Goal: Book appointment/travel/reservation

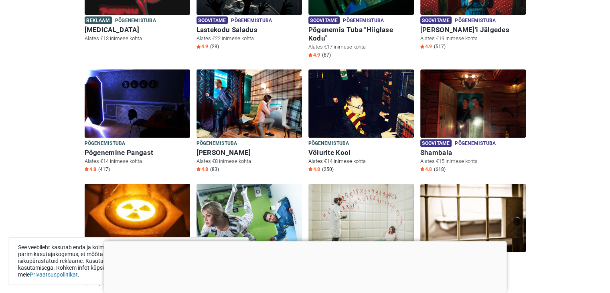
scroll to position [306, 0]
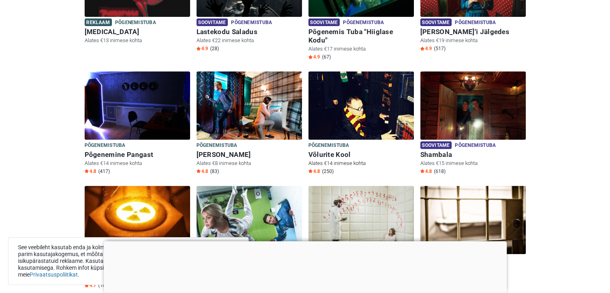
click at [378, 91] on img at bounding box center [362, 105] width 106 height 68
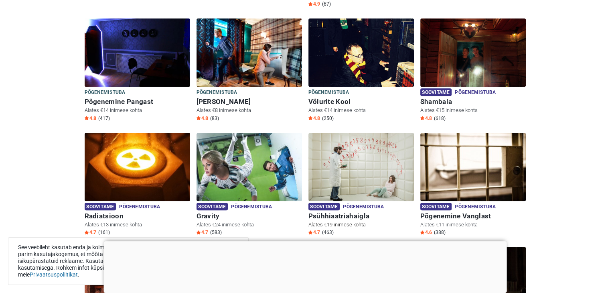
scroll to position [361, 0]
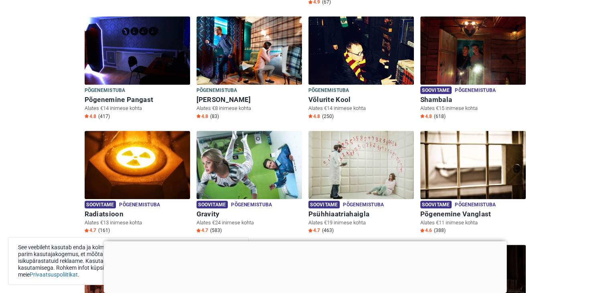
click at [306, 241] on div at bounding box center [305, 241] width 403 height 0
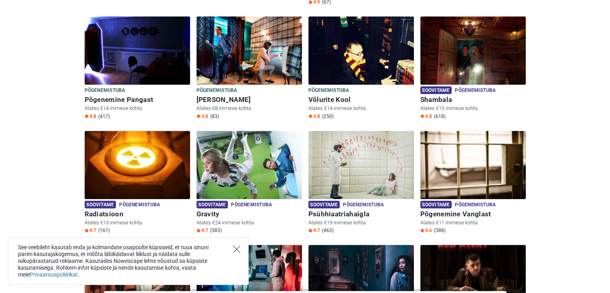
click at [235, 250] on icon "Close" at bounding box center [236, 249] width 7 height 7
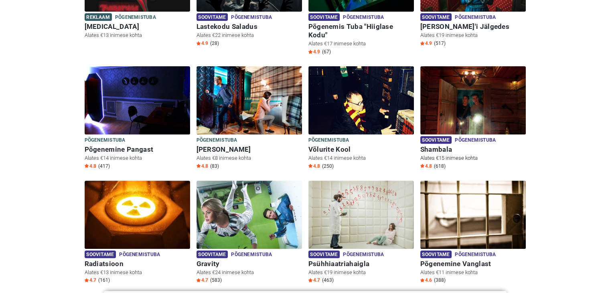
scroll to position [309, 0]
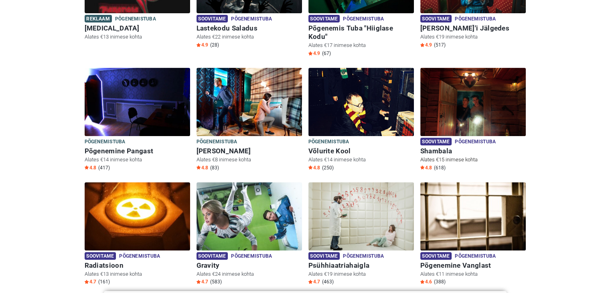
click at [457, 96] on img at bounding box center [473, 102] width 106 height 68
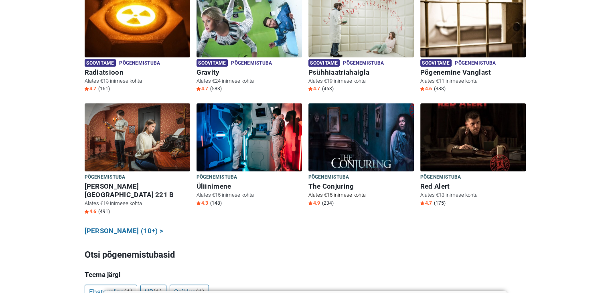
scroll to position [506, 0]
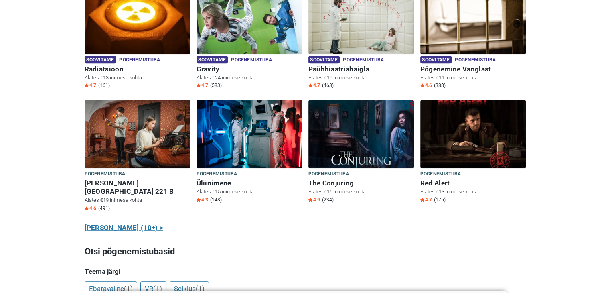
click at [140, 223] on link "Näita kõiki (10+) >" at bounding box center [124, 228] width 79 height 10
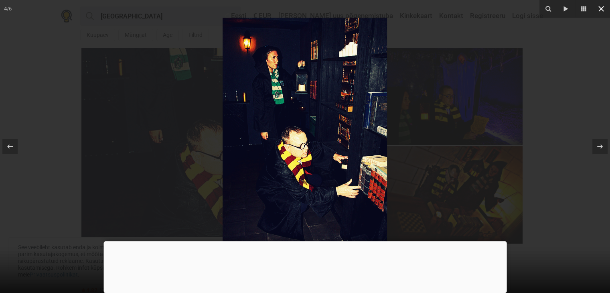
click at [598, 10] on icon at bounding box center [602, 9] width 10 height 10
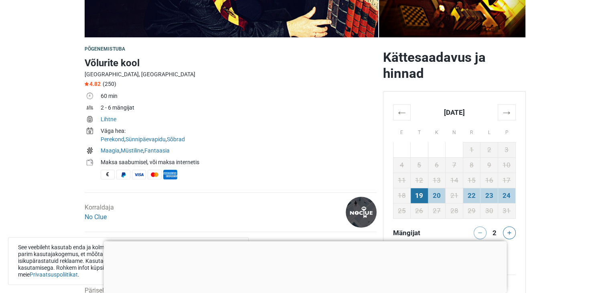
scroll to position [207, 0]
click at [473, 195] on td "22" at bounding box center [472, 194] width 18 height 15
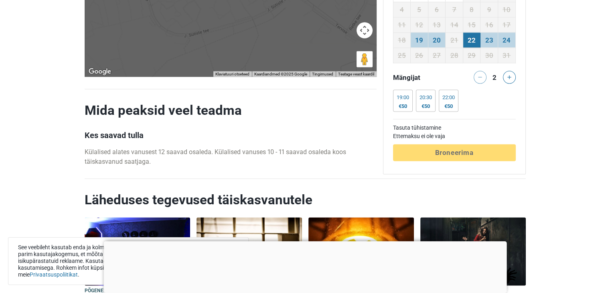
scroll to position [1688, 0]
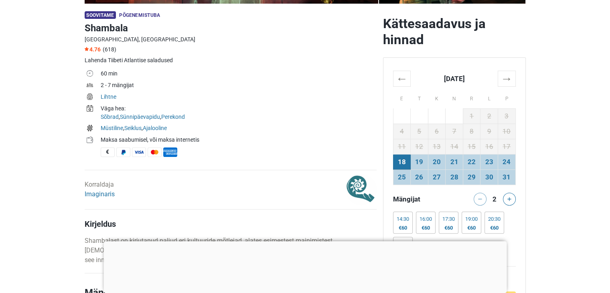
scroll to position [240, 0]
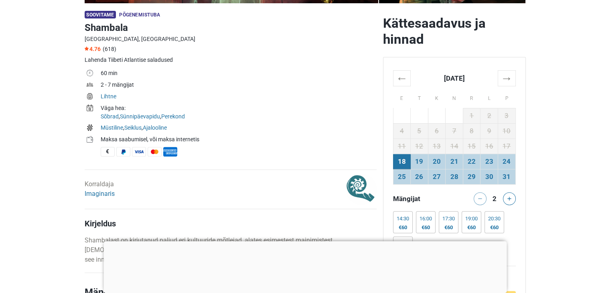
click at [308, 241] on div at bounding box center [305, 241] width 403 height 0
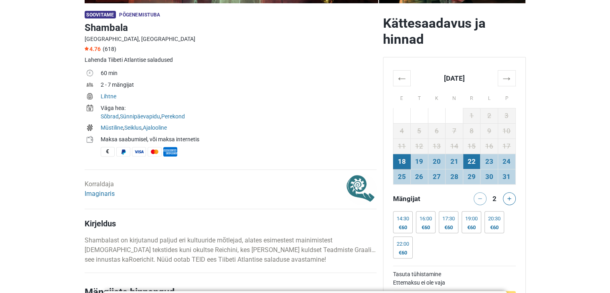
click at [469, 163] on td "22" at bounding box center [472, 161] width 18 height 15
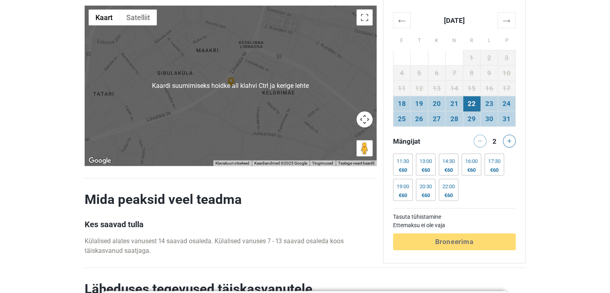
scroll to position [1593, 0]
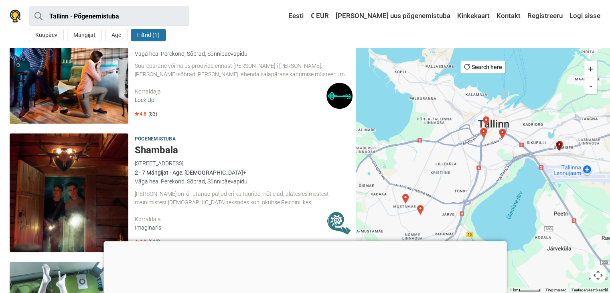
scroll to position [834, 0]
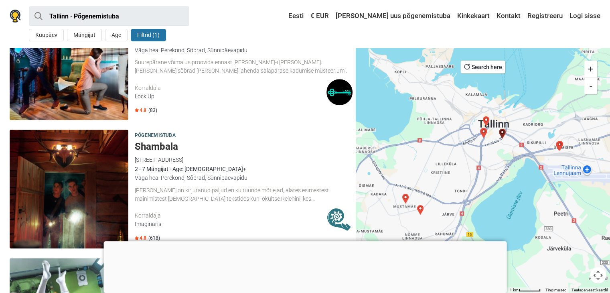
click at [308, 241] on div at bounding box center [305, 241] width 403 height 0
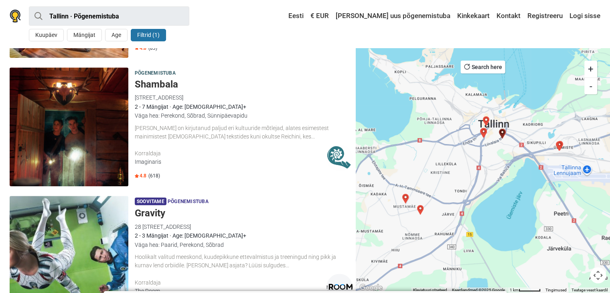
scroll to position [897, 0]
click at [166, 153] on div "Korraldaja" at bounding box center [231, 153] width 192 height 8
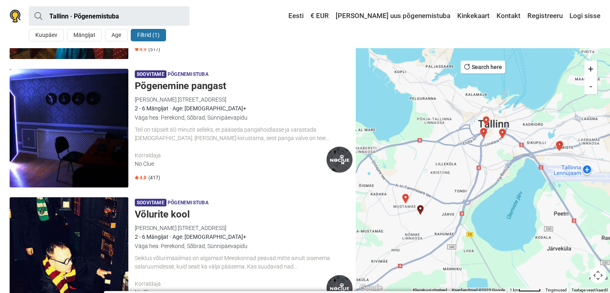
scroll to position [508, 0]
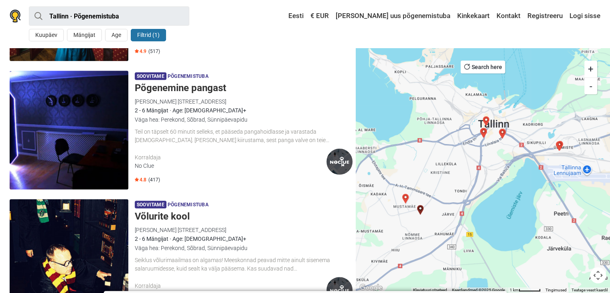
click at [157, 138] on div "Teil on täpselt 60 minutit selleks, et pääseda pangahoidlasse ja varastada sala…" at bounding box center [244, 136] width 218 height 17
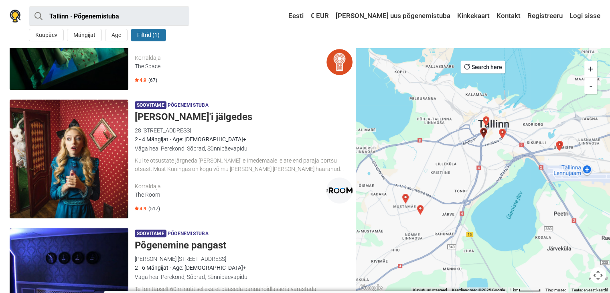
scroll to position [351, 0]
click at [191, 179] on div "Korraldaja The Room" at bounding box center [231, 191] width 192 height 26
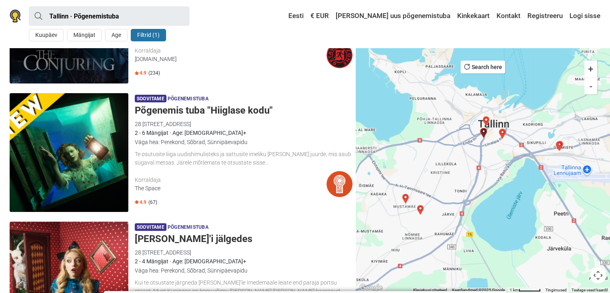
scroll to position [228, 0]
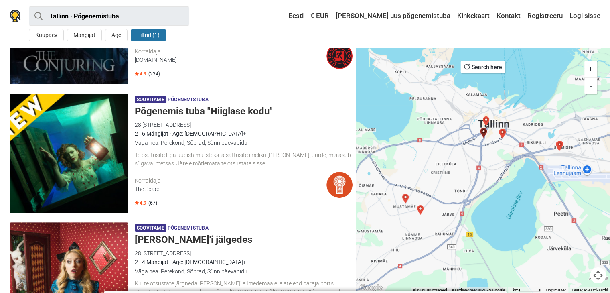
click at [120, 139] on img at bounding box center [69, 153] width 119 height 119
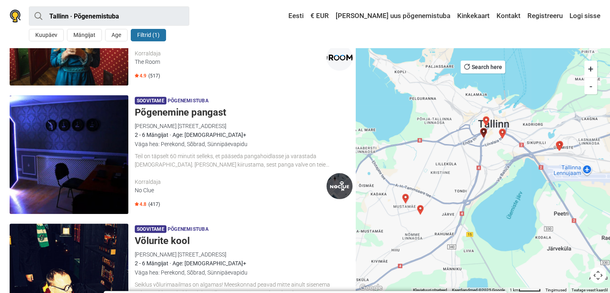
scroll to position [485, 0]
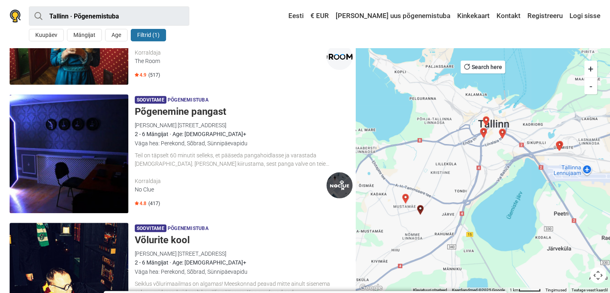
click at [92, 142] on img at bounding box center [69, 153] width 119 height 119
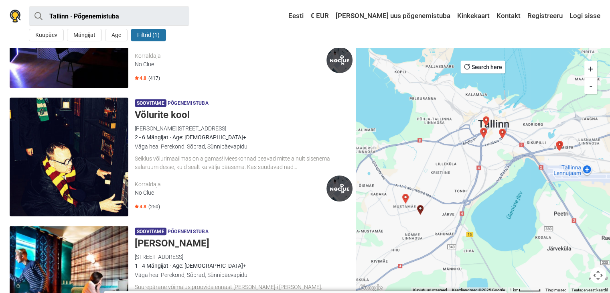
scroll to position [611, 0]
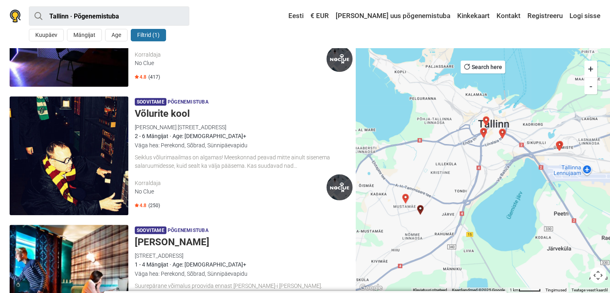
click at [64, 147] on img at bounding box center [69, 155] width 119 height 119
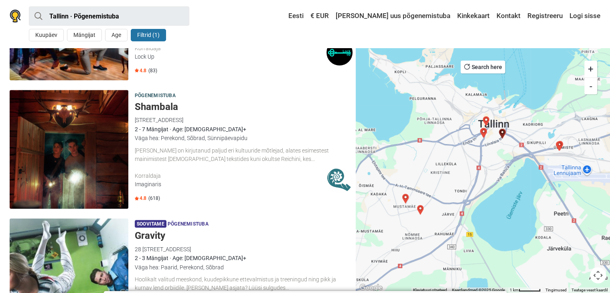
scroll to position [876, 0]
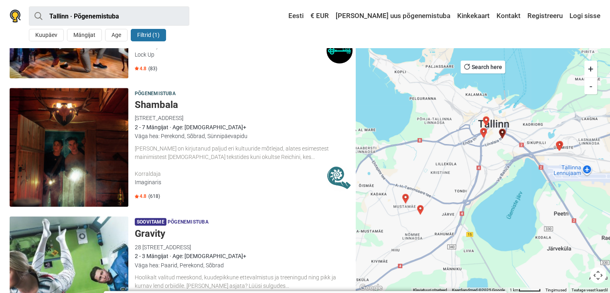
click at [109, 148] on img at bounding box center [69, 147] width 119 height 119
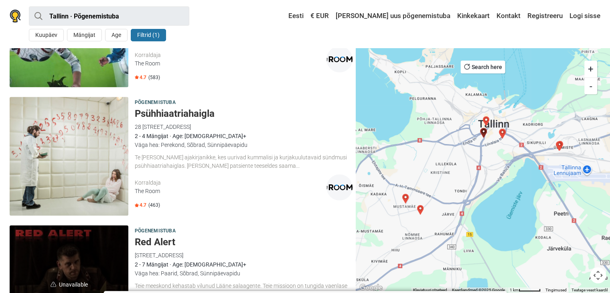
scroll to position [1126, 0]
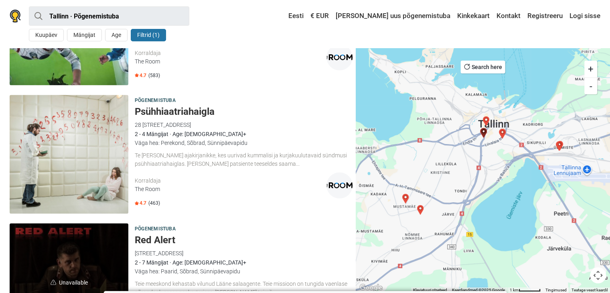
click at [203, 112] on h5 "Psühhiaatriahaigla" at bounding box center [244, 112] width 218 height 12
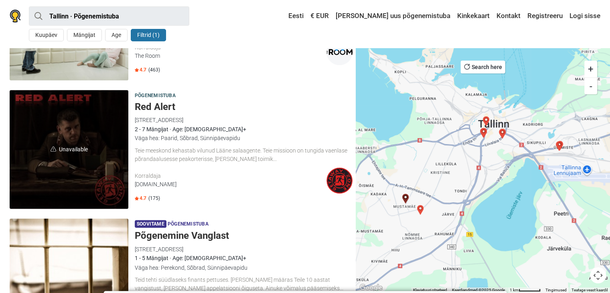
scroll to position [1269, 0]
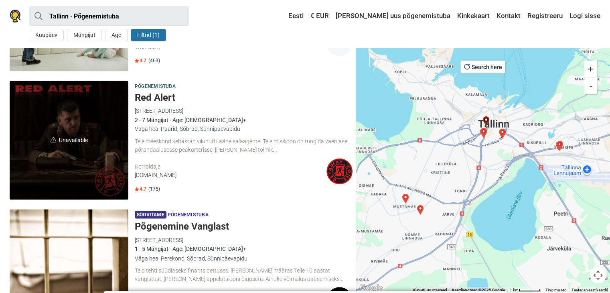
click at [166, 128] on div "Väga hea: Paarid, Sõbrad, Sünnipäevapidu" at bounding box center [244, 128] width 218 height 9
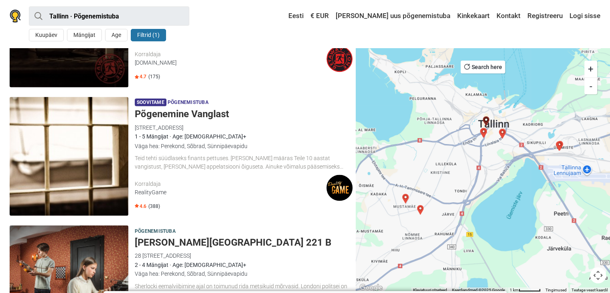
scroll to position [1382, 0]
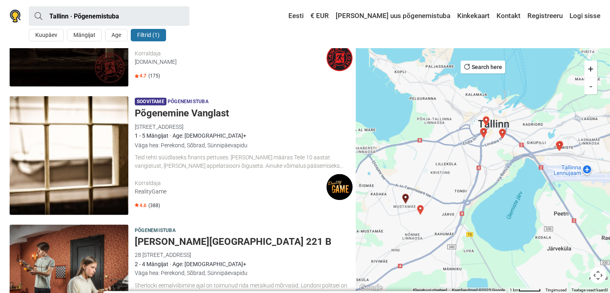
drag, startPoint x: 183, startPoint y: 105, endPoint x: 177, endPoint y: 92, distance: 13.5
click at [177, 93] on div "Soovitame Põgenemistuba Põgenemine Vanglast Mustamäe tee 130, 12911 Tallinn, Es…" at bounding box center [180, 155] width 349 height 125
click at [169, 106] on span "Põgenemistuba" at bounding box center [188, 101] width 41 height 9
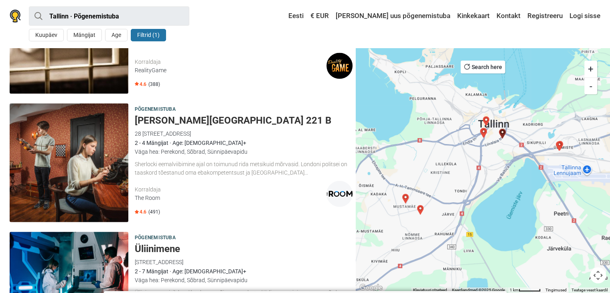
scroll to position [1503, 0]
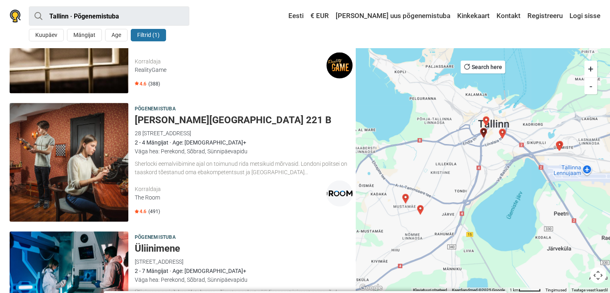
click at [108, 150] on img at bounding box center [69, 162] width 119 height 119
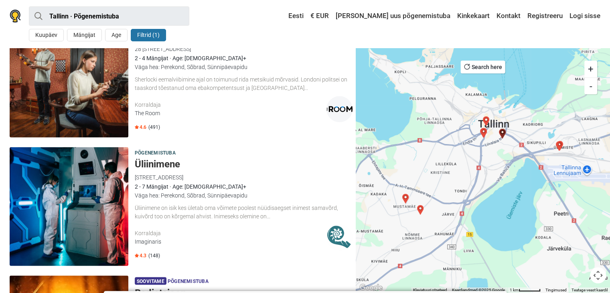
scroll to position [1618, 0]
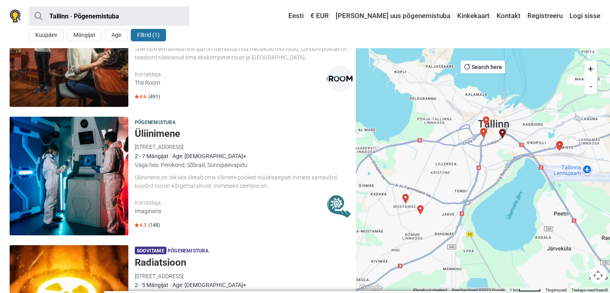
click at [173, 135] on h5 "Üliinimene" at bounding box center [244, 134] width 218 height 12
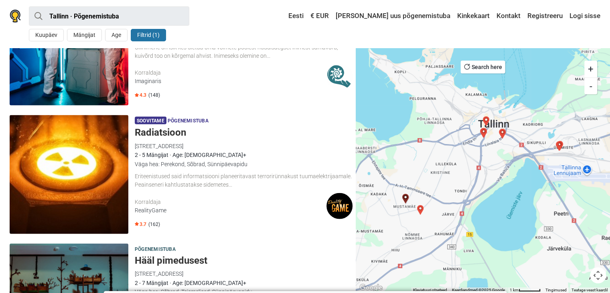
scroll to position [1748, 0]
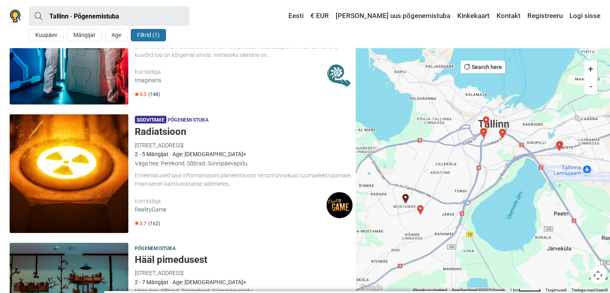
click at [152, 127] on h5 "Radiatsioon" at bounding box center [244, 132] width 218 height 12
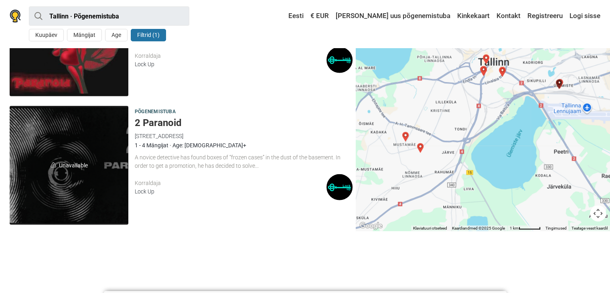
scroll to position [2142, 0]
click at [166, 121] on h5 "2 Paranoid" at bounding box center [244, 123] width 218 height 12
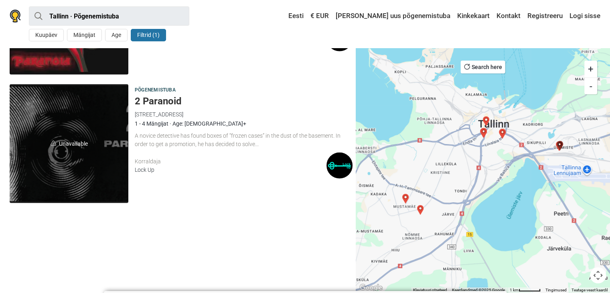
scroll to position [1937, 0]
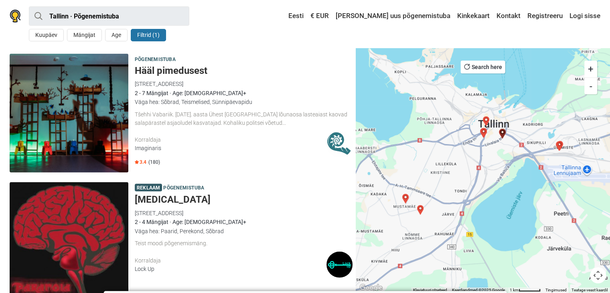
click at [242, 111] on div "Tšehhi Vabariik. 1991. aasta Ühest Karlovy Vary lõunaosa lasteaiast kaovad sala…" at bounding box center [244, 118] width 218 height 17
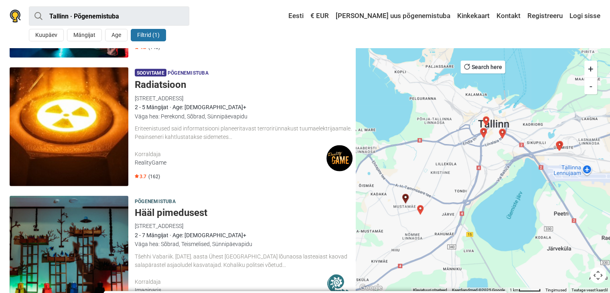
scroll to position [1796, 0]
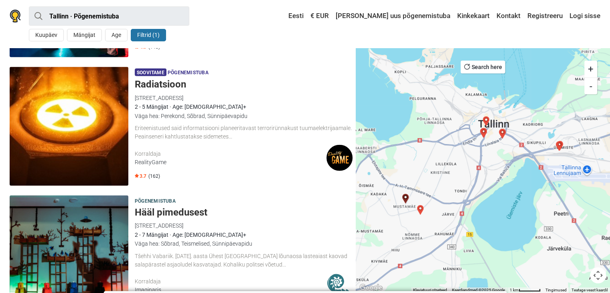
click at [100, 103] on img at bounding box center [69, 126] width 119 height 119
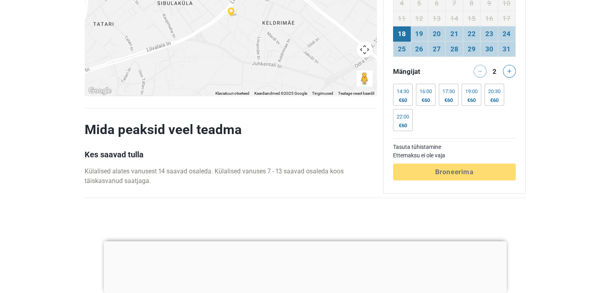
scroll to position [1641, 0]
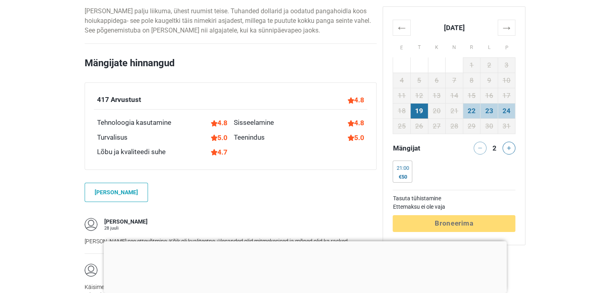
scroll to position [487, 0]
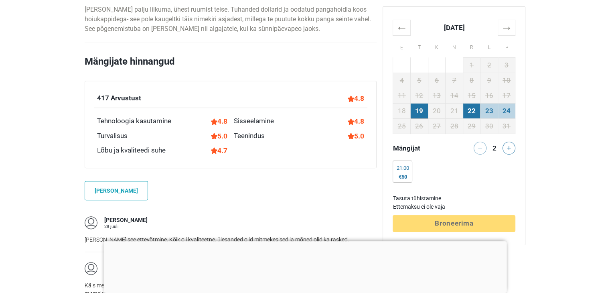
click at [473, 111] on td "22" at bounding box center [472, 110] width 18 height 15
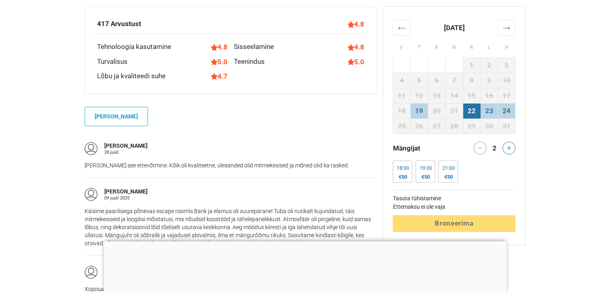
scroll to position [566, 0]
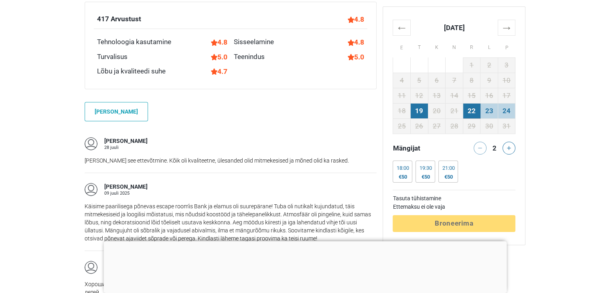
click at [423, 107] on td "19" at bounding box center [419, 110] width 18 height 15
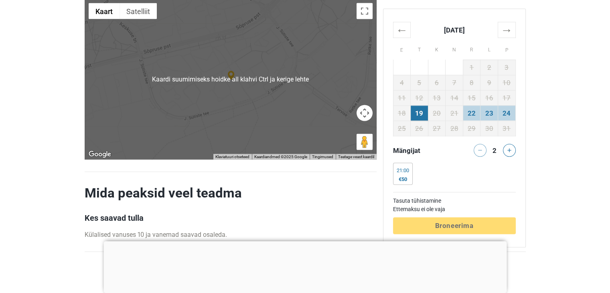
scroll to position [1608, 0]
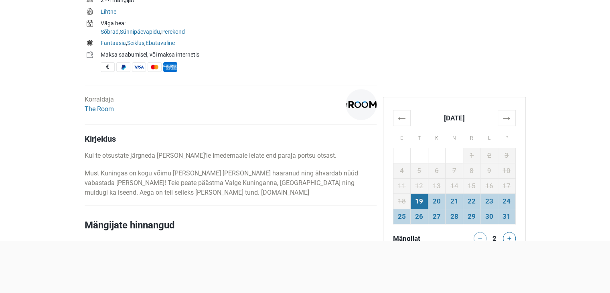
scroll to position [313, 0]
click at [474, 201] on td "22" at bounding box center [472, 200] width 18 height 15
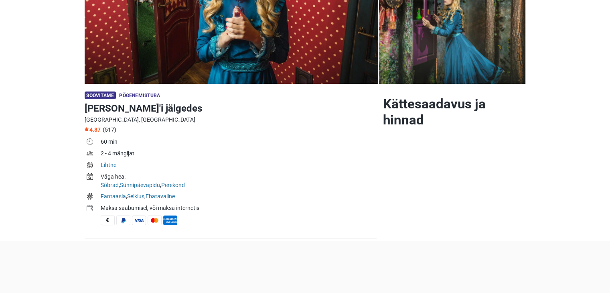
scroll to position [141, 0]
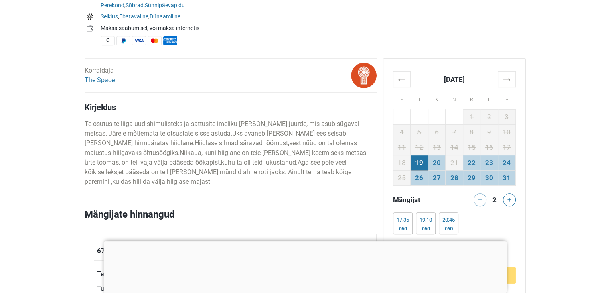
scroll to position [353, 0]
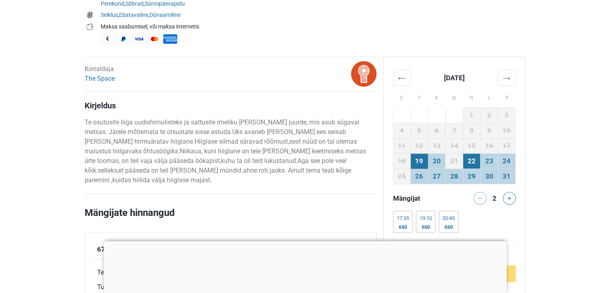
click at [475, 164] on td "22" at bounding box center [472, 160] width 18 height 15
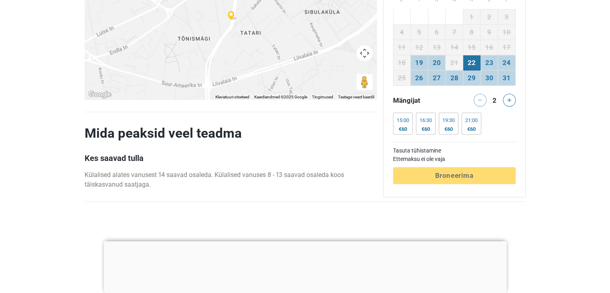
scroll to position [1726, 0]
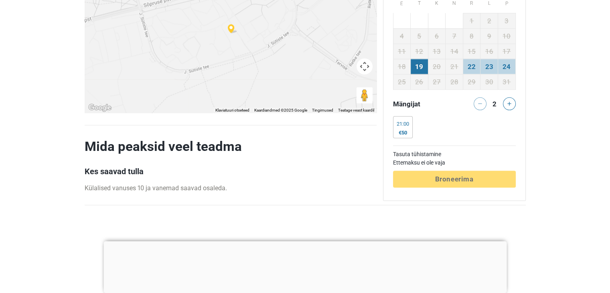
scroll to position [1654, 0]
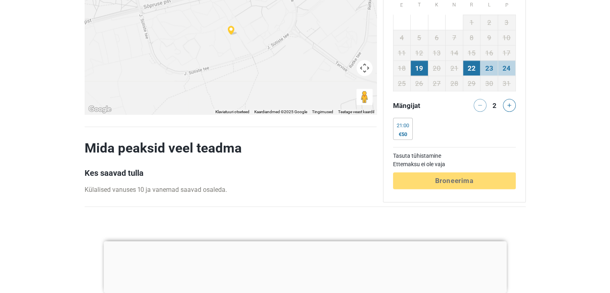
click at [479, 61] on td "22" at bounding box center [472, 68] width 18 height 15
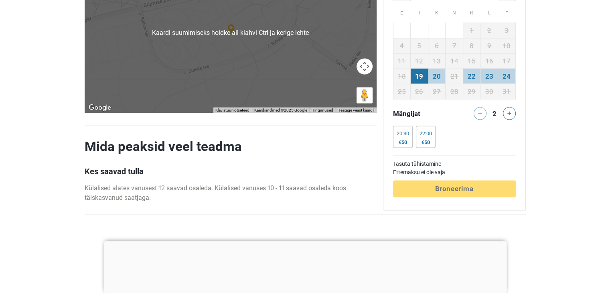
scroll to position [1656, 0]
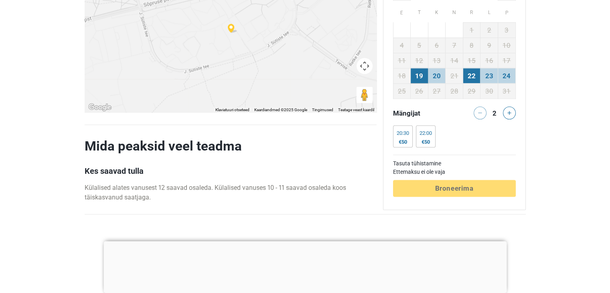
click at [466, 68] on td "22" at bounding box center [472, 75] width 18 height 15
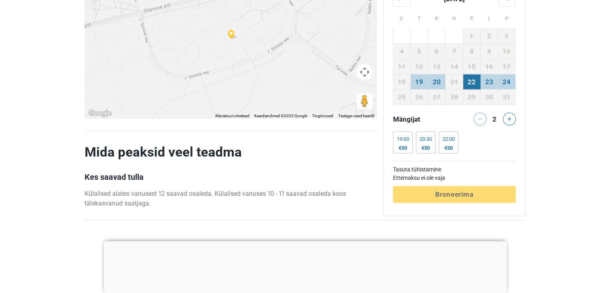
scroll to position [1649, 0]
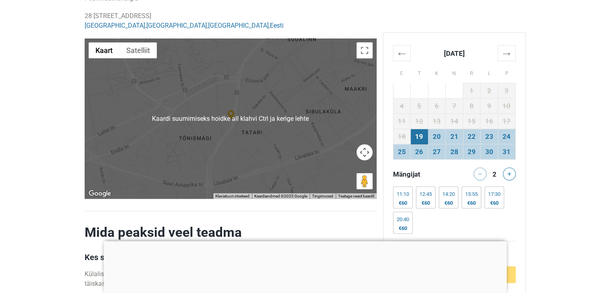
scroll to position [1699, 0]
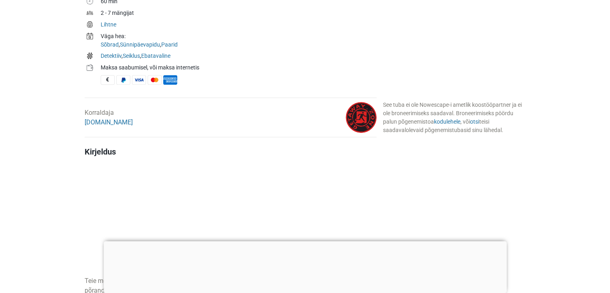
scroll to position [313, 0]
click at [443, 120] on link "kodulehele" at bounding box center [447, 121] width 26 height 6
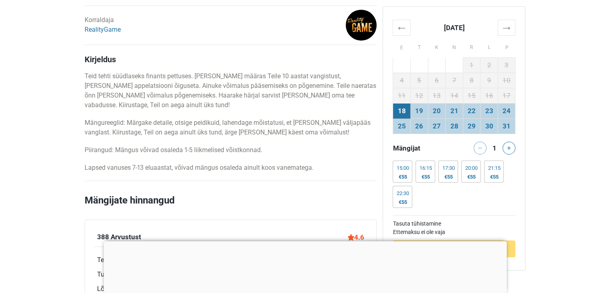
scroll to position [409, 0]
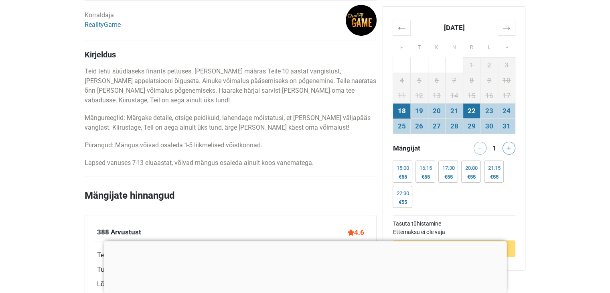
click at [464, 110] on td "22" at bounding box center [472, 110] width 18 height 15
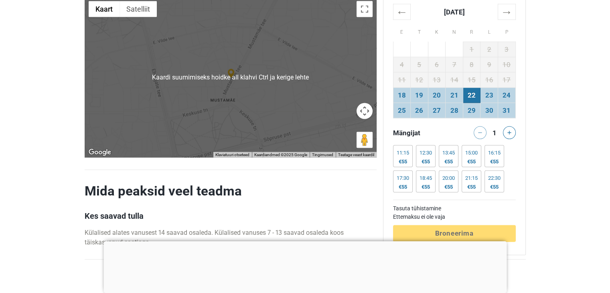
scroll to position [1760, 0]
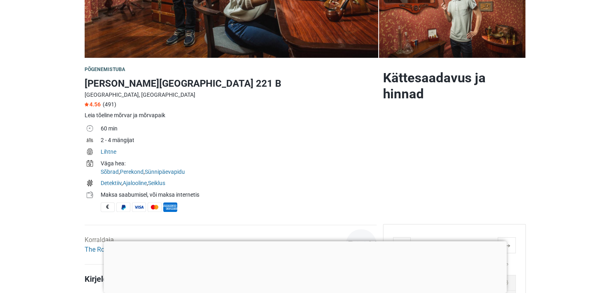
scroll to position [184, 0]
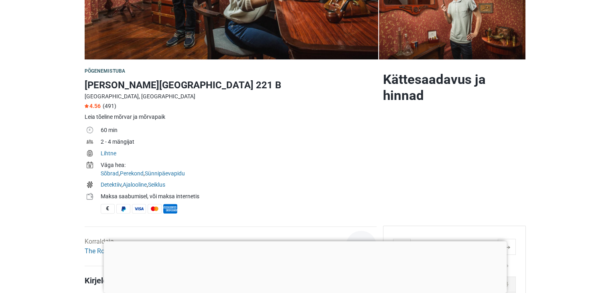
click at [302, 241] on div at bounding box center [305, 241] width 403 height 0
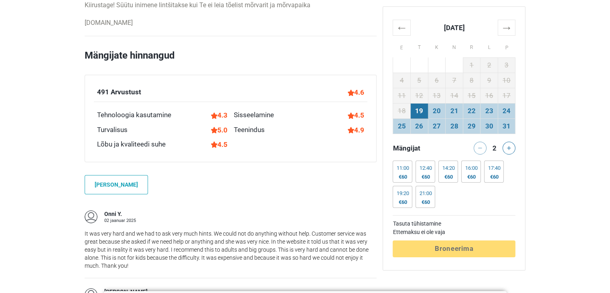
scroll to position [514, 0]
click at [302, 233] on p "It was very hard and we had to ask very much hints. We could not do anything wi…" at bounding box center [231, 249] width 292 height 40
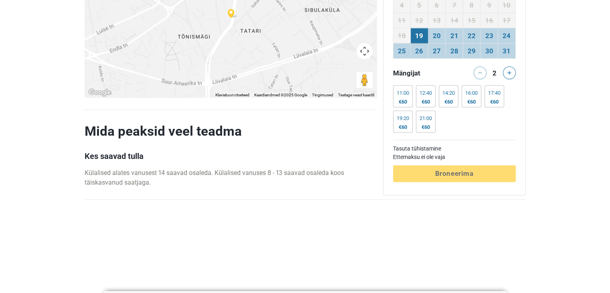
scroll to position [1751, 0]
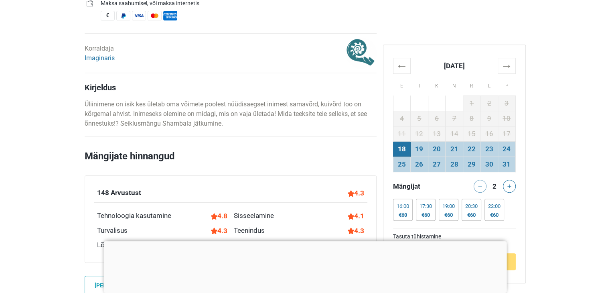
scroll to position [365, 0]
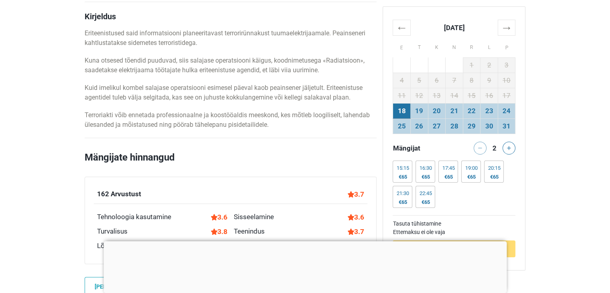
scroll to position [459, 0]
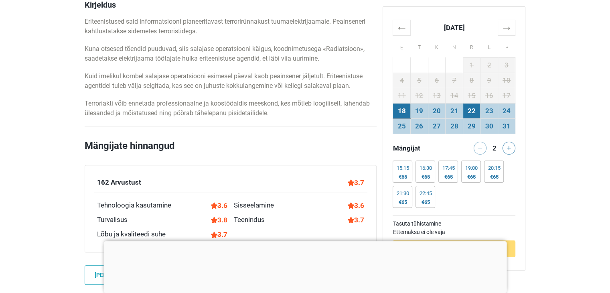
click at [468, 106] on td "22" at bounding box center [472, 110] width 18 height 15
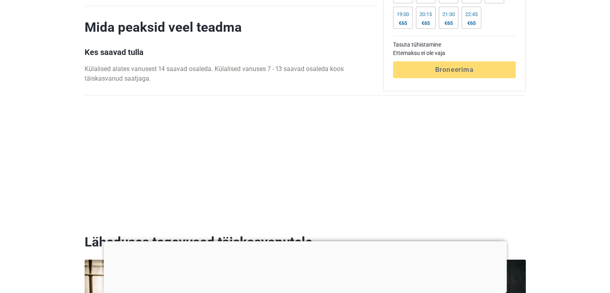
scroll to position [1865, 0]
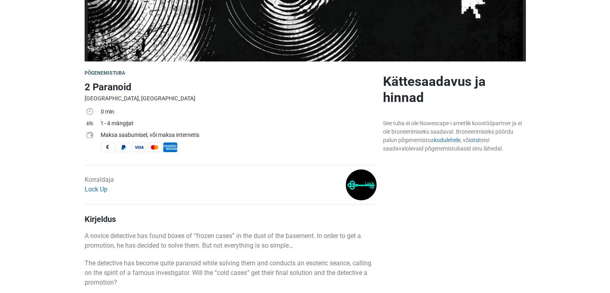
scroll to position [183, 0]
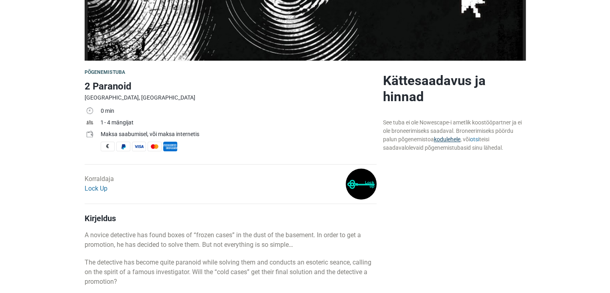
click at [441, 141] on link "kodulehele" at bounding box center [447, 139] width 26 height 6
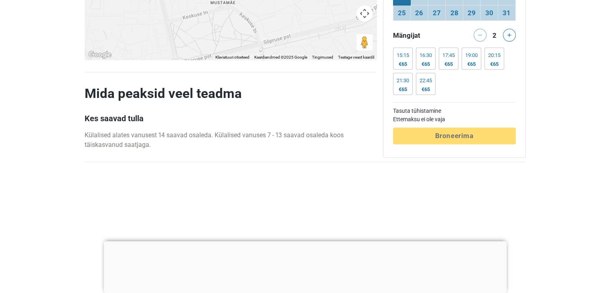
scroll to position [1810, 0]
